Goal: Task Accomplishment & Management: Manage account settings

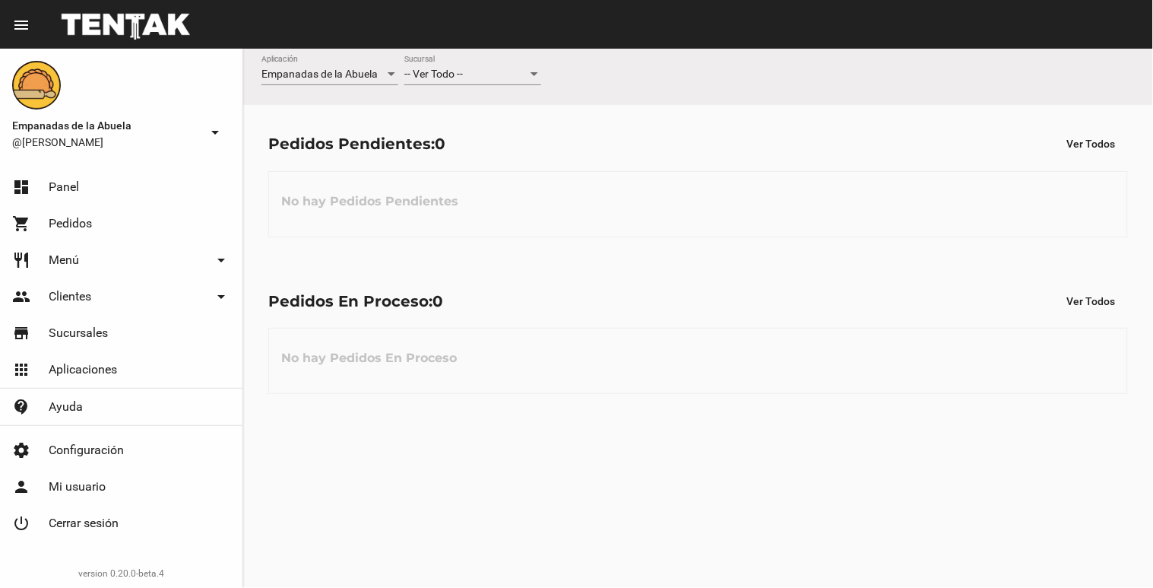
click at [504, 67] on div "-- Ver Todo -- Sucursal" at bounding box center [472, 70] width 137 height 30
click at [488, 125] on span "Lomas de Zamora" at bounding box center [472, 138] width 137 height 32
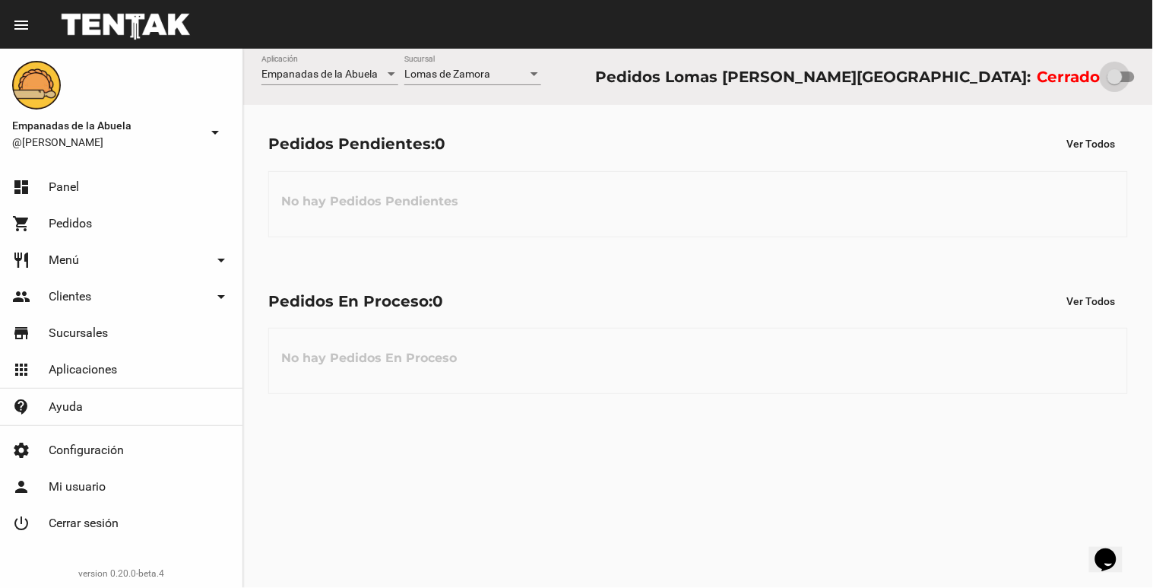
click at [1114, 77] on div at bounding box center [1114, 76] width 15 height 15
click at [1114, 82] on input "checkbox" at bounding box center [1114, 82] width 1 height 1
checkbox input "true"
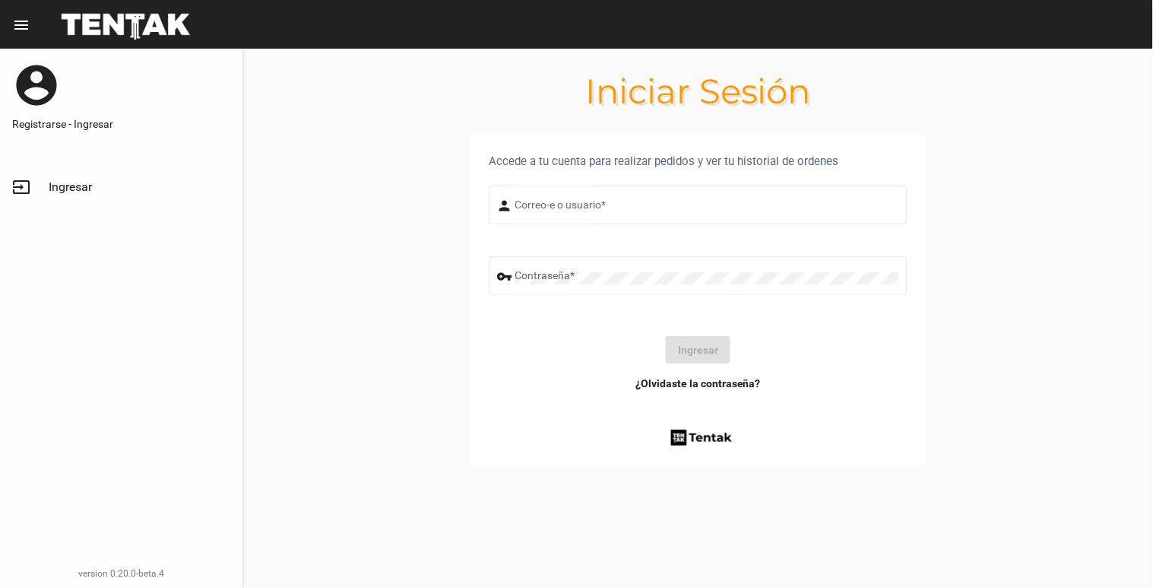
type input "[EMAIL_ADDRESS][DOMAIN_NAME]"
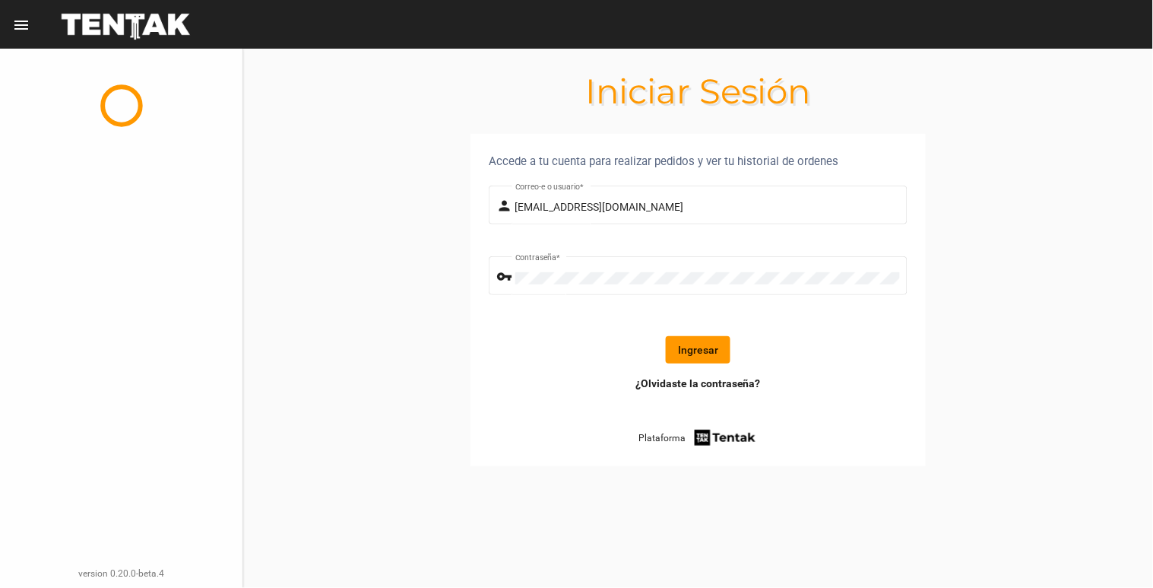
click at [696, 347] on button "Ingresar" at bounding box center [698, 349] width 65 height 27
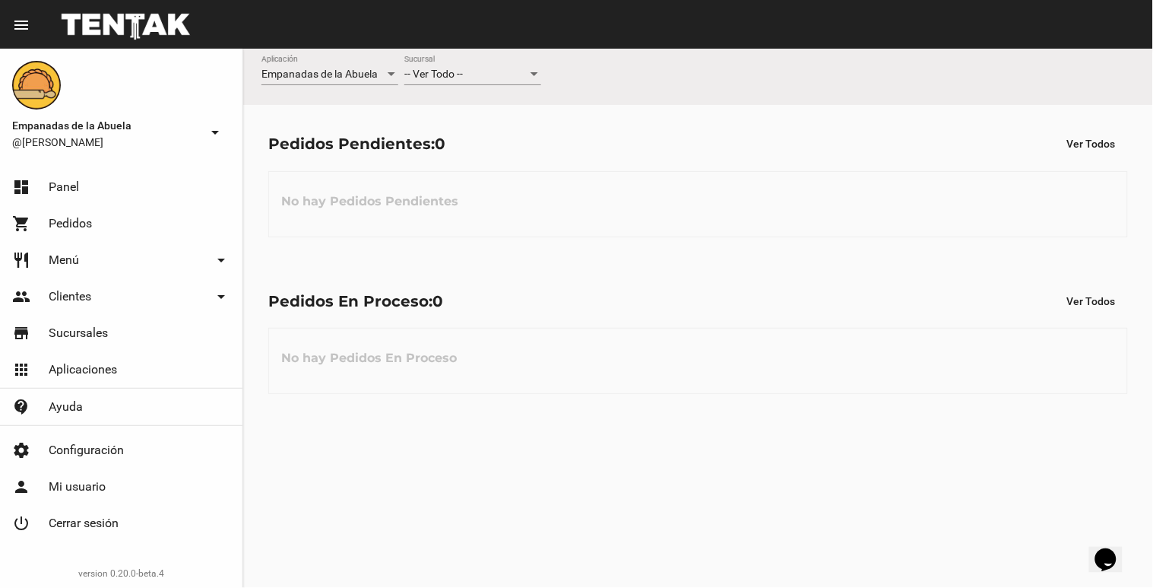
click at [413, 63] on div "-- Ver Todo -- Sucursal" at bounding box center [472, 70] width 137 height 30
drag, startPoint x: 413, startPoint y: 145, endPoint x: 405, endPoint y: 151, distance: 9.3
click at [412, 145] on span "Lomas de Zamora" at bounding box center [472, 138] width 137 height 32
